Goal: Check status

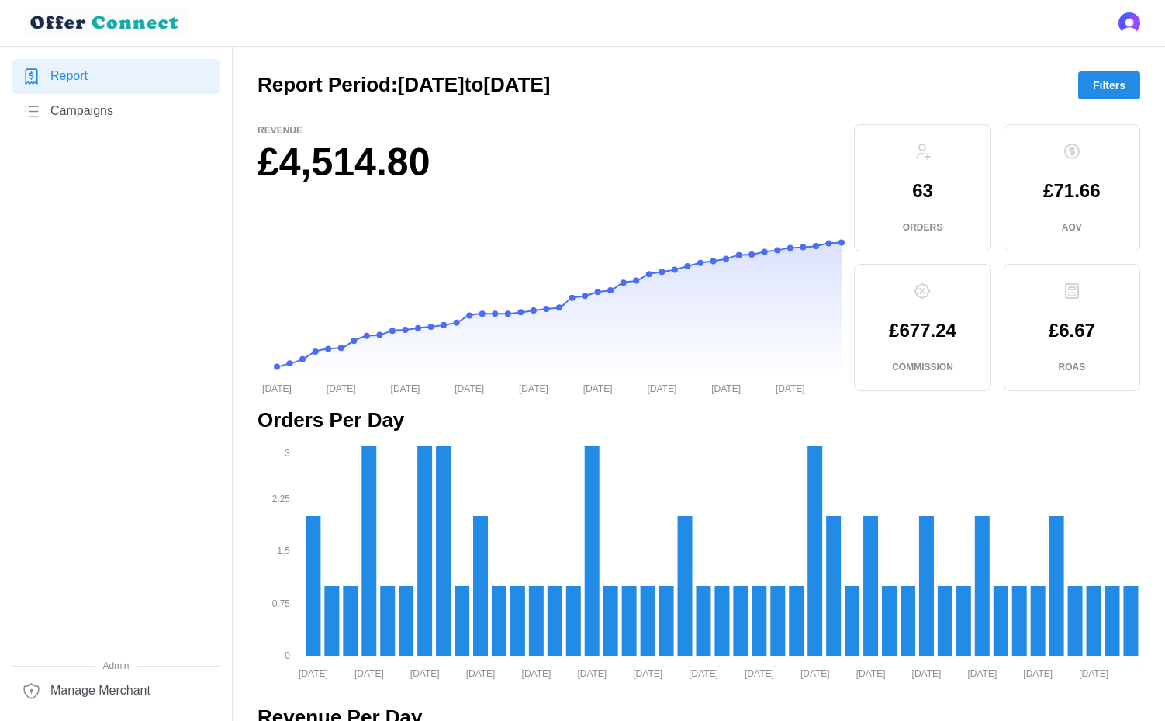
click at [1086, 90] on button "Filters" at bounding box center [1109, 85] width 62 height 28
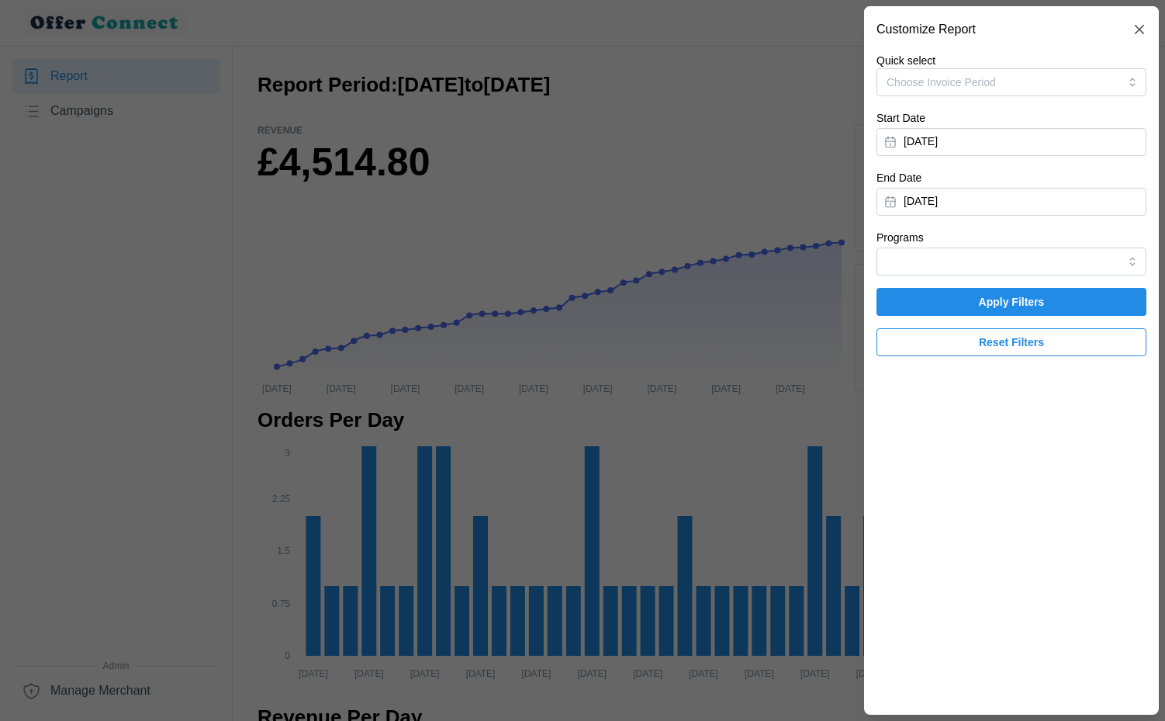
click at [983, 133] on button "[DATE]" at bounding box center [1011, 142] width 270 height 28
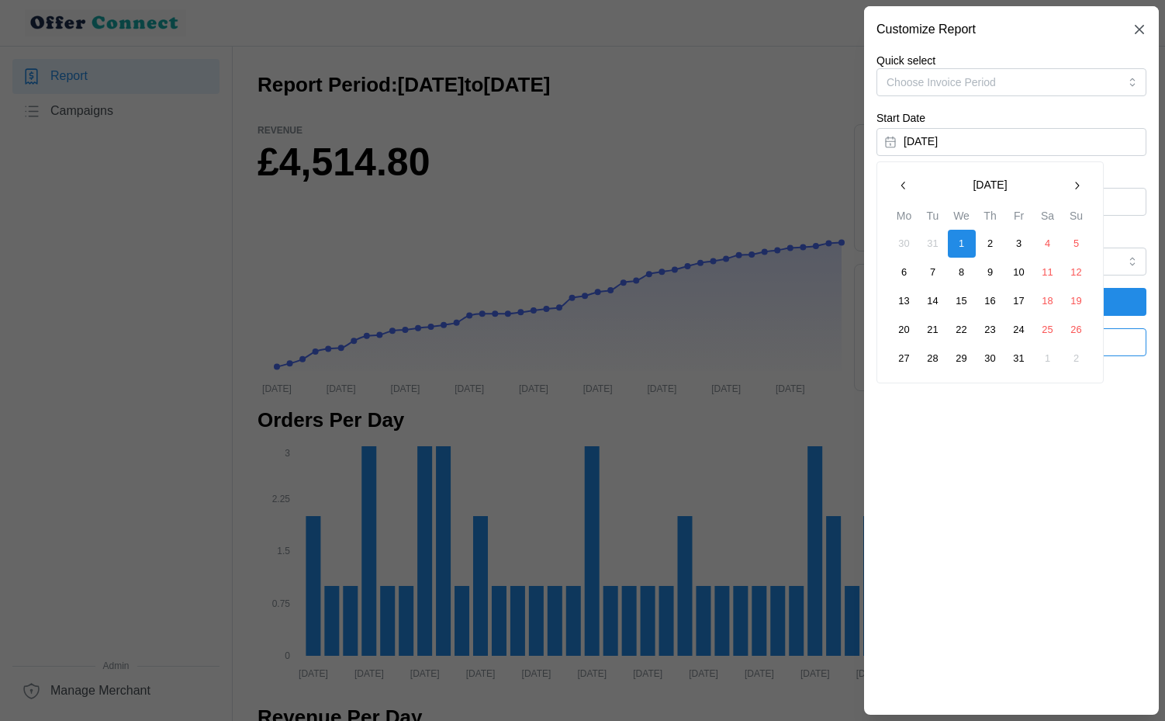
click at [1077, 185] on icon "button" at bounding box center [1076, 185] width 12 height 12
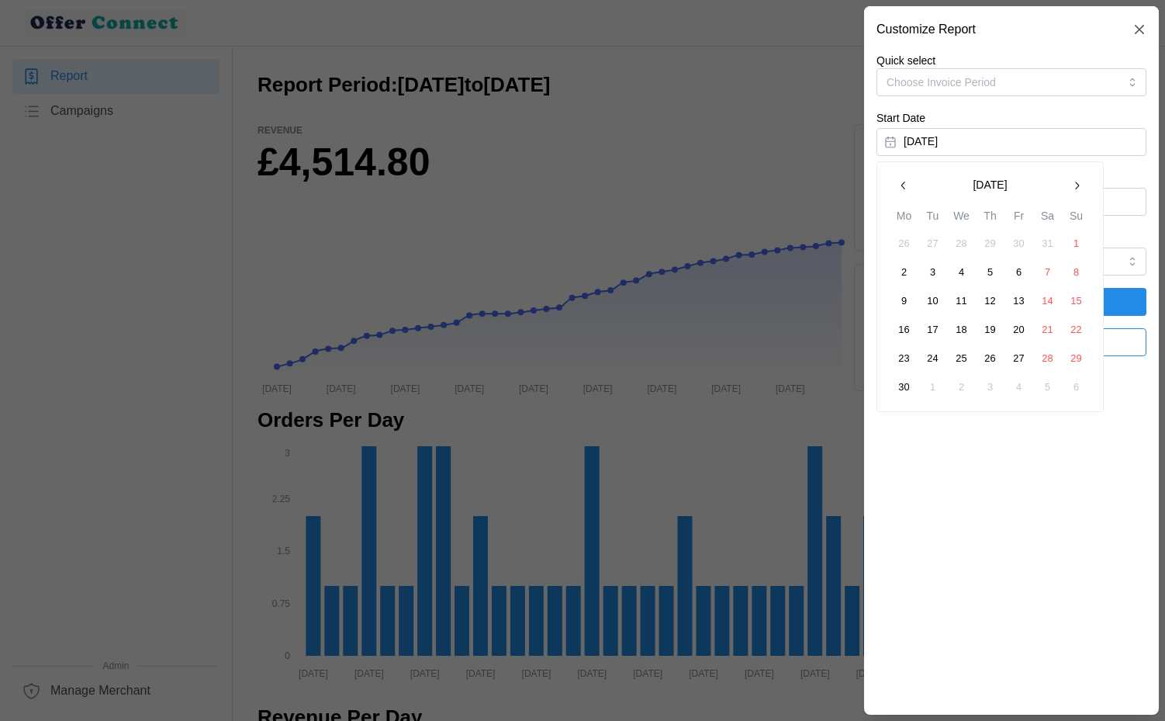
click at [1077, 185] on icon "button" at bounding box center [1076, 185] width 12 height 12
click at [1020, 238] on button "1" at bounding box center [1019, 244] width 28 height 28
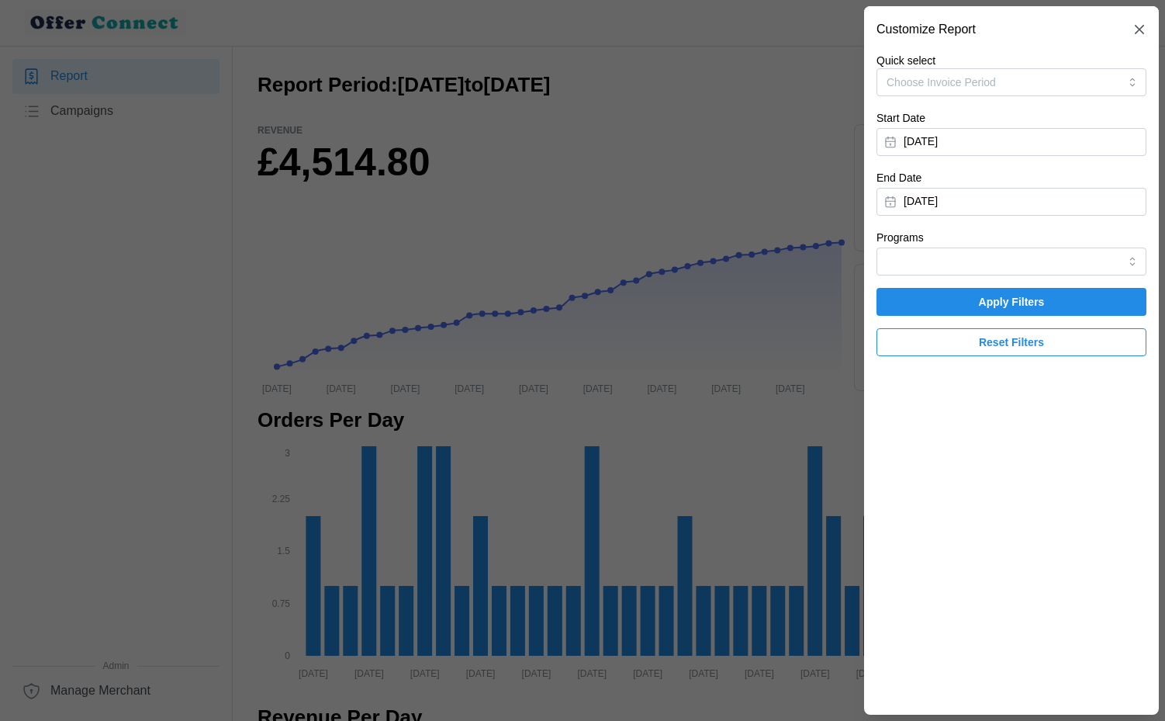
click at [1054, 202] on button "[DATE]" at bounding box center [1011, 202] width 270 height 28
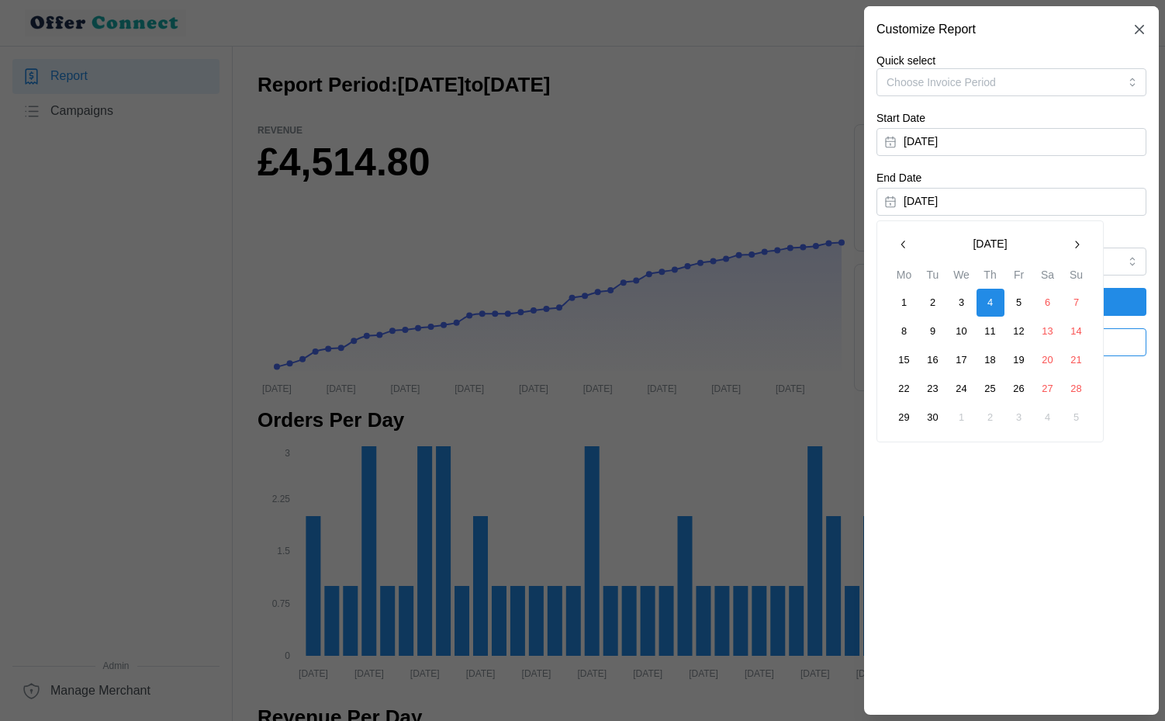
click at [932, 418] on button "30" at bounding box center [933, 417] width 28 height 28
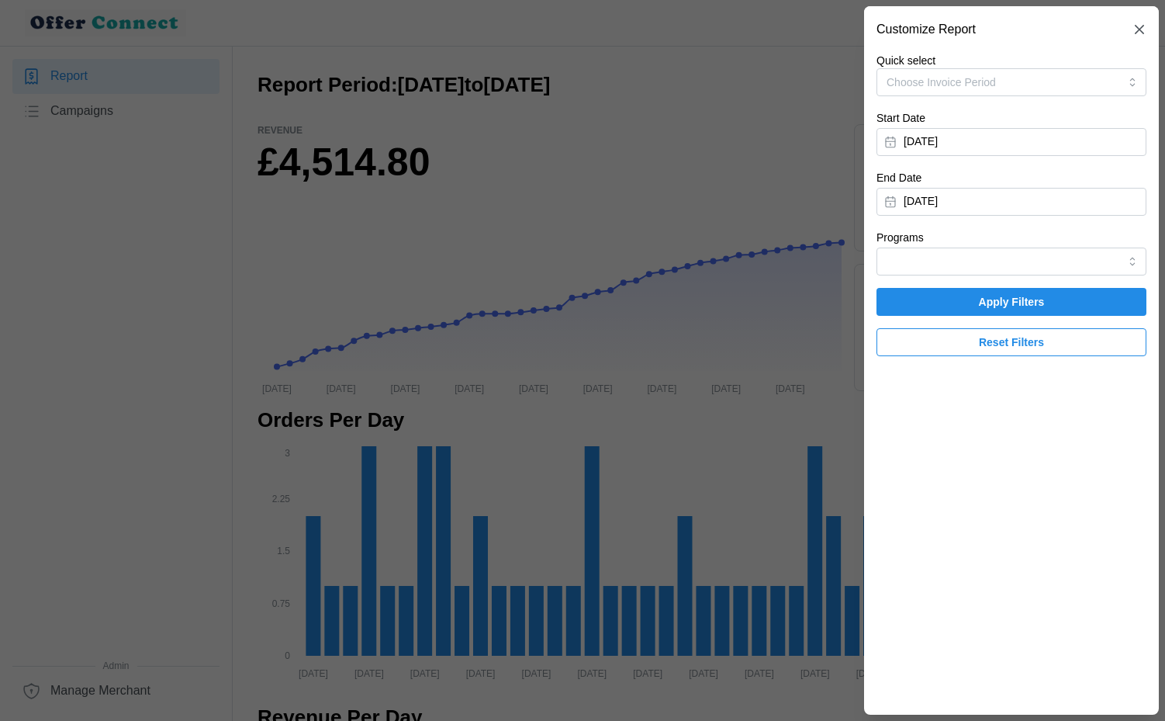
click at [1024, 299] on span "Apply Filters" at bounding box center [1012, 302] width 66 height 26
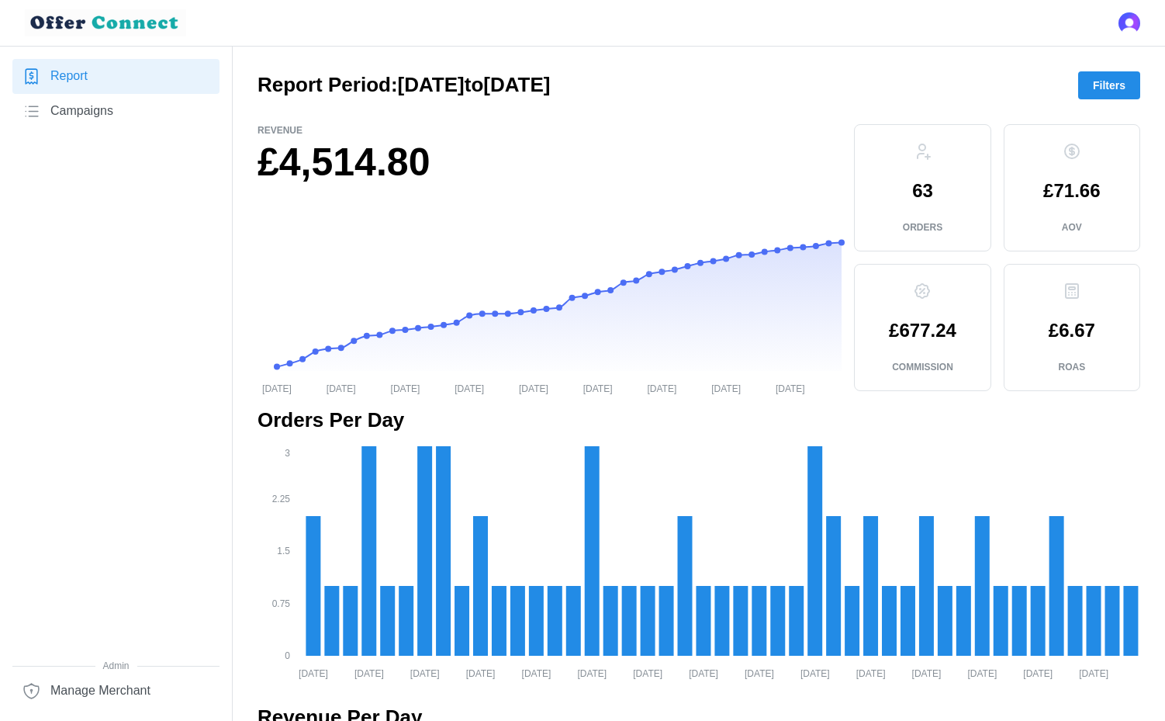
click at [1094, 90] on span "Filters" at bounding box center [1109, 85] width 33 height 26
